Goal: Task Accomplishment & Management: Manage account settings

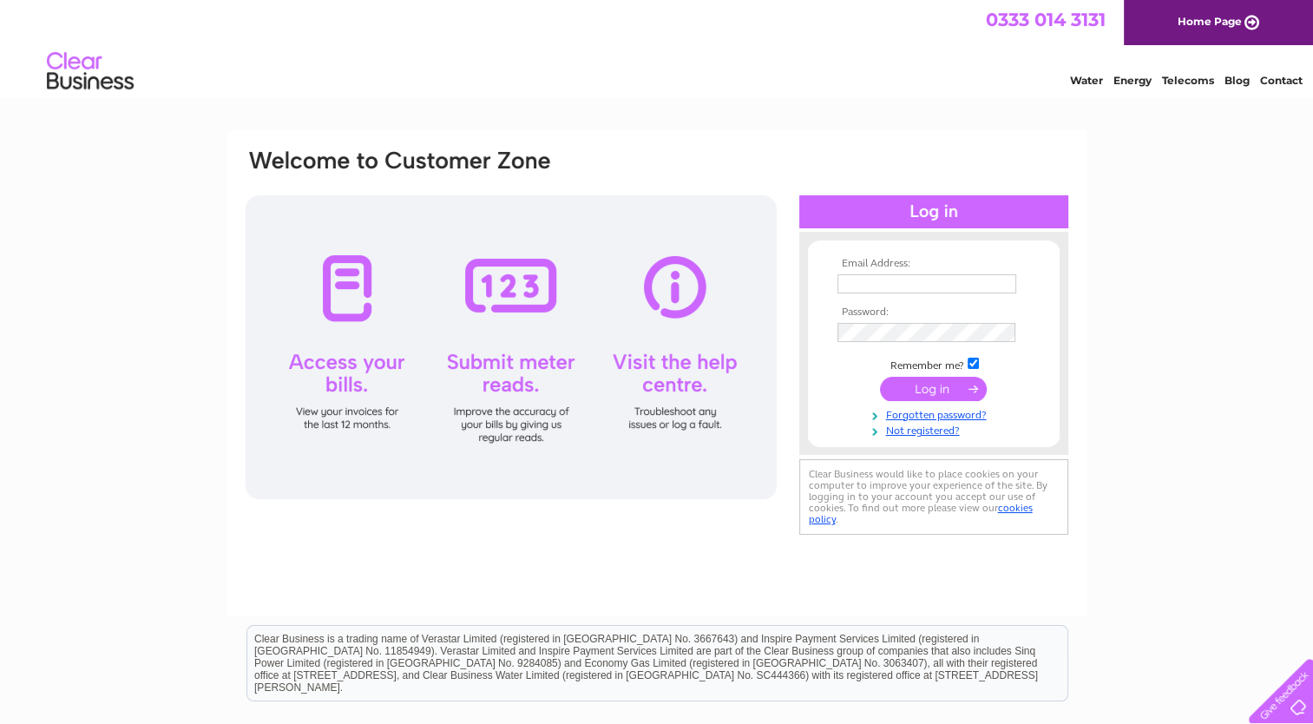
type input "[EMAIL_ADDRESS][DOMAIN_NAME]"
click at [968, 387] on input "submit" at bounding box center [933, 389] width 107 height 24
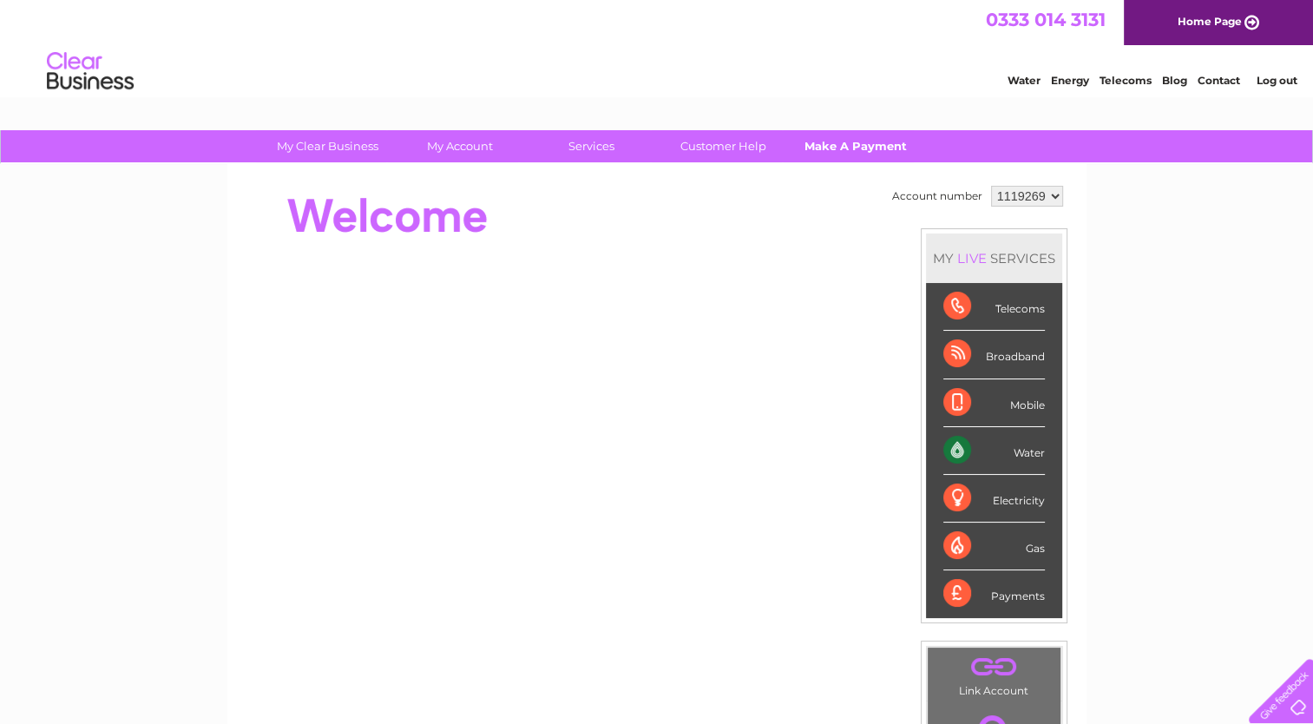
click at [841, 144] on link "Make A Payment" at bounding box center [854, 146] width 143 height 32
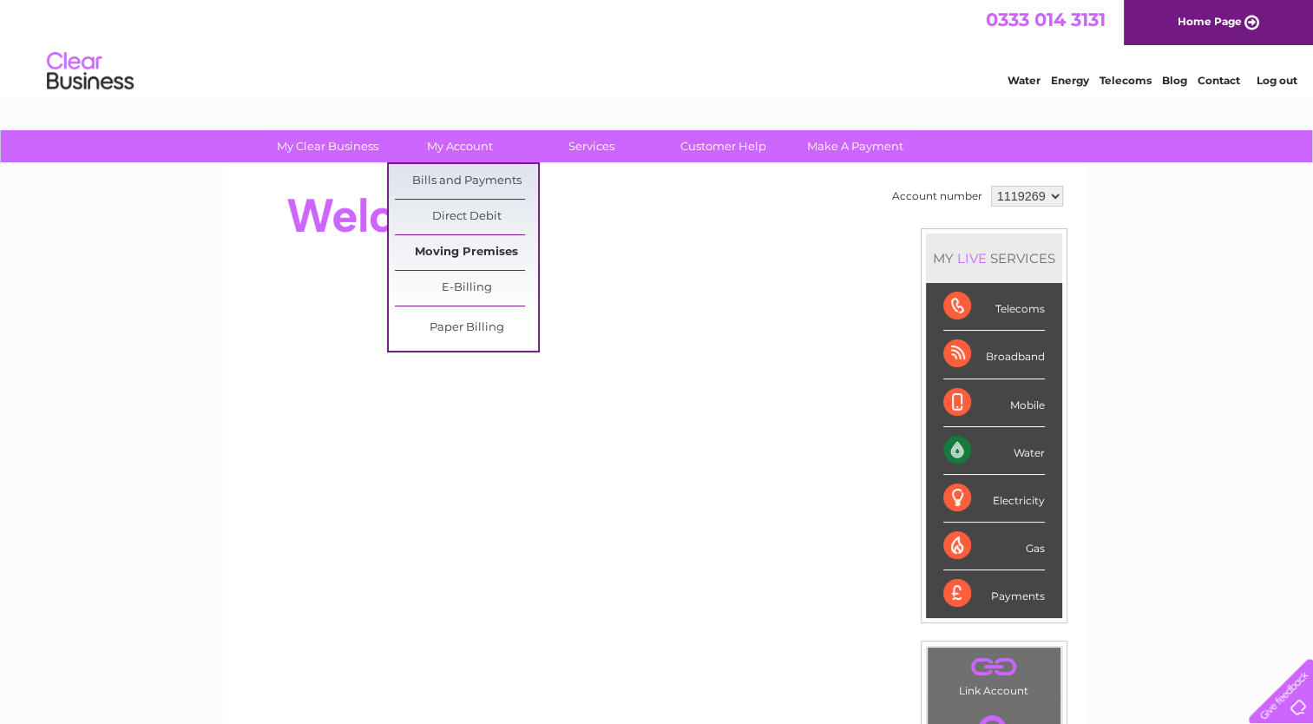
click at [508, 251] on link "Moving Premises" at bounding box center [466, 252] width 143 height 35
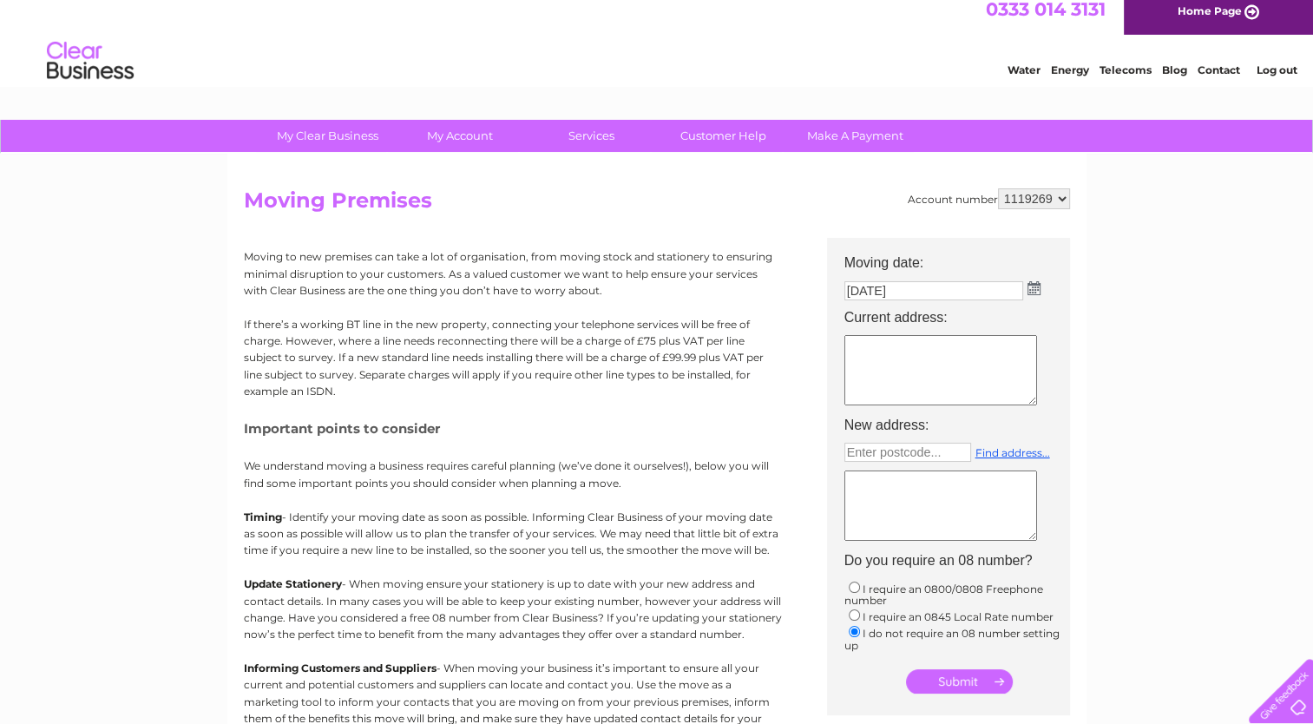
scroll to position [1, 0]
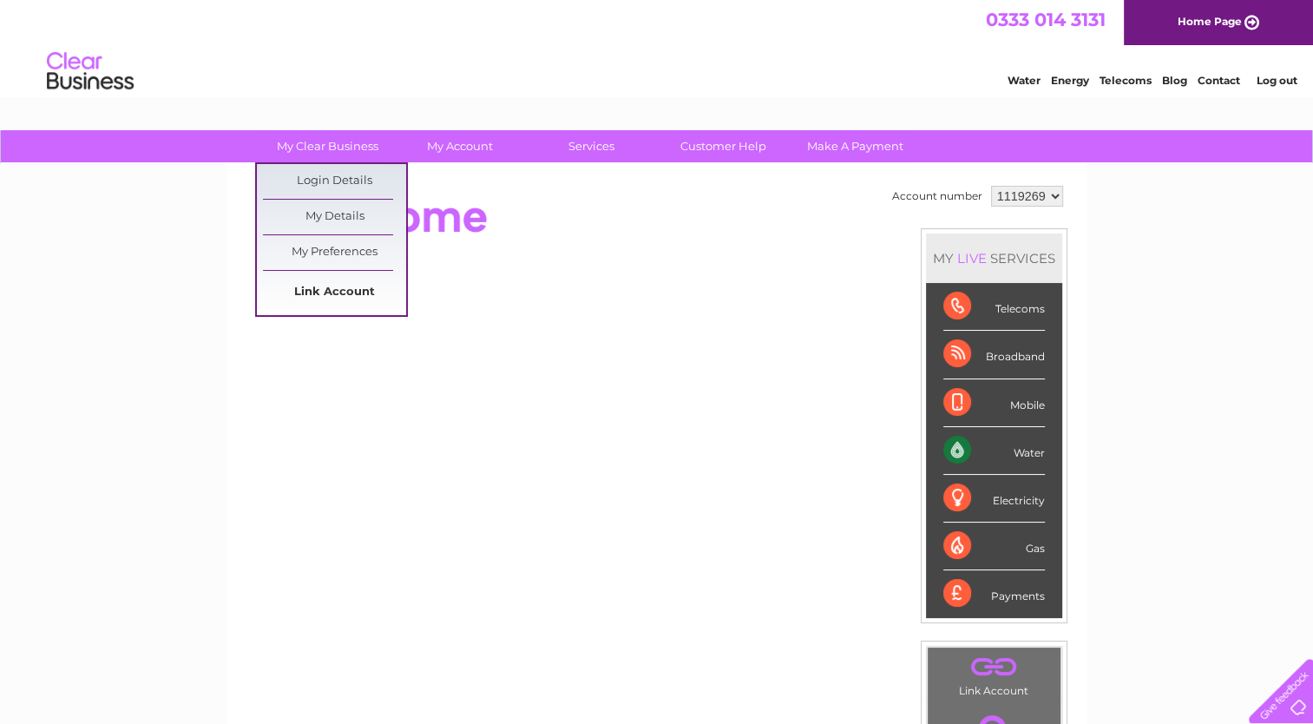
click at [344, 291] on link "Link Account" at bounding box center [334, 292] width 143 height 35
click at [323, 252] on link "My Preferences" at bounding box center [334, 252] width 143 height 35
